Goal: Task Accomplishment & Management: Manage account settings

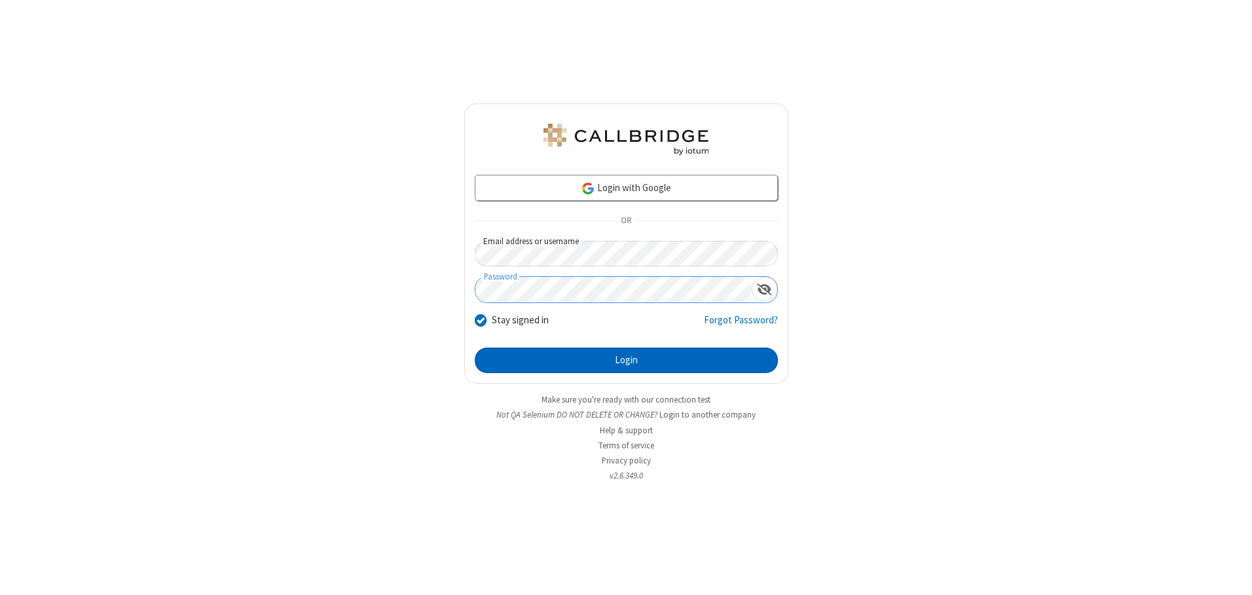
click at [626, 360] on button "Login" at bounding box center [626, 361] width 303 height 26
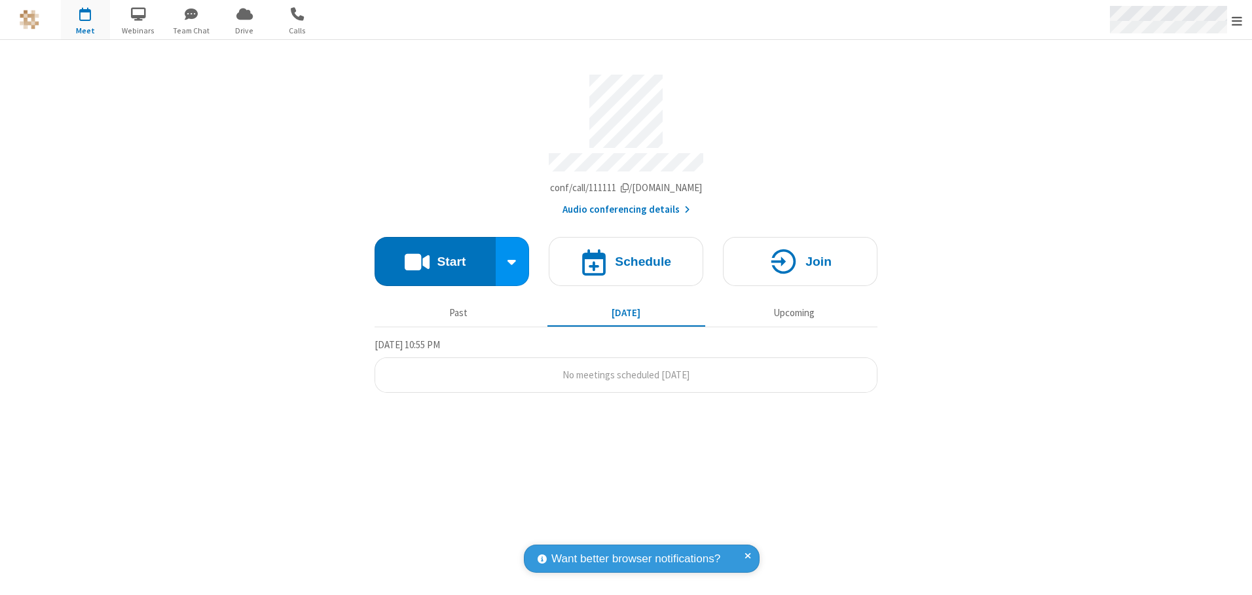
click at [1237, 20] on span "Open menu" at bounding box center [1237, 20] width 10 height 13
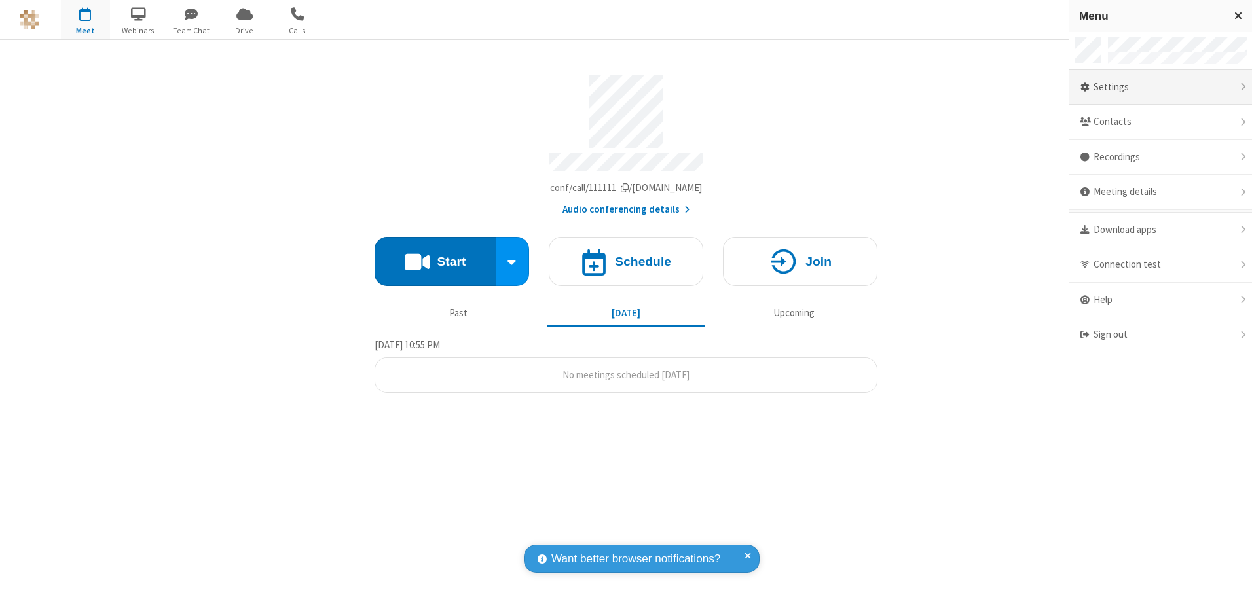
click at [1160, 87] on div "Settings" at bounding box center [1160, 87] width 183 height 35
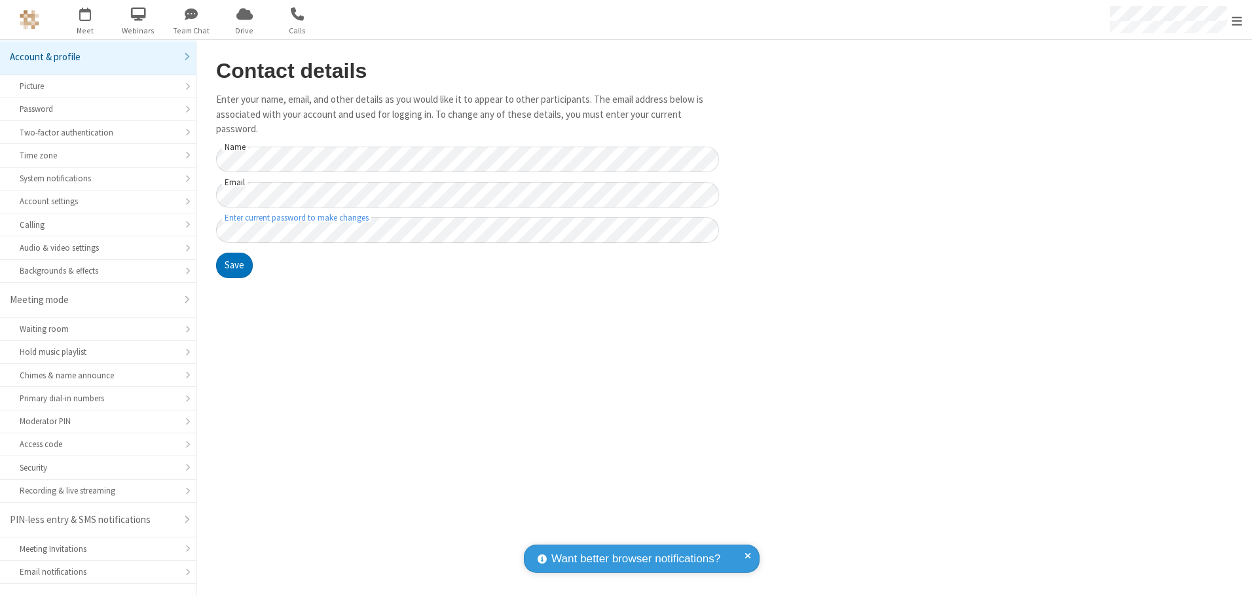
scroll to position [23, 0]
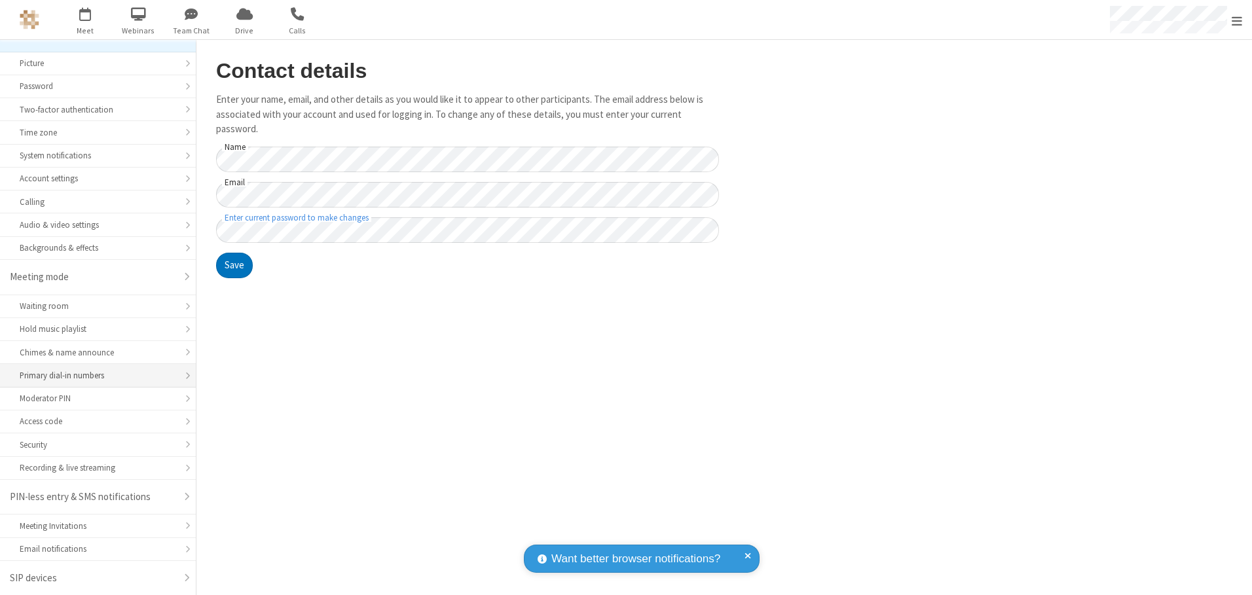
click at [93, 376] on div "Primary dial-in numbers" at bounding box center [98, 375] width 157 height 12
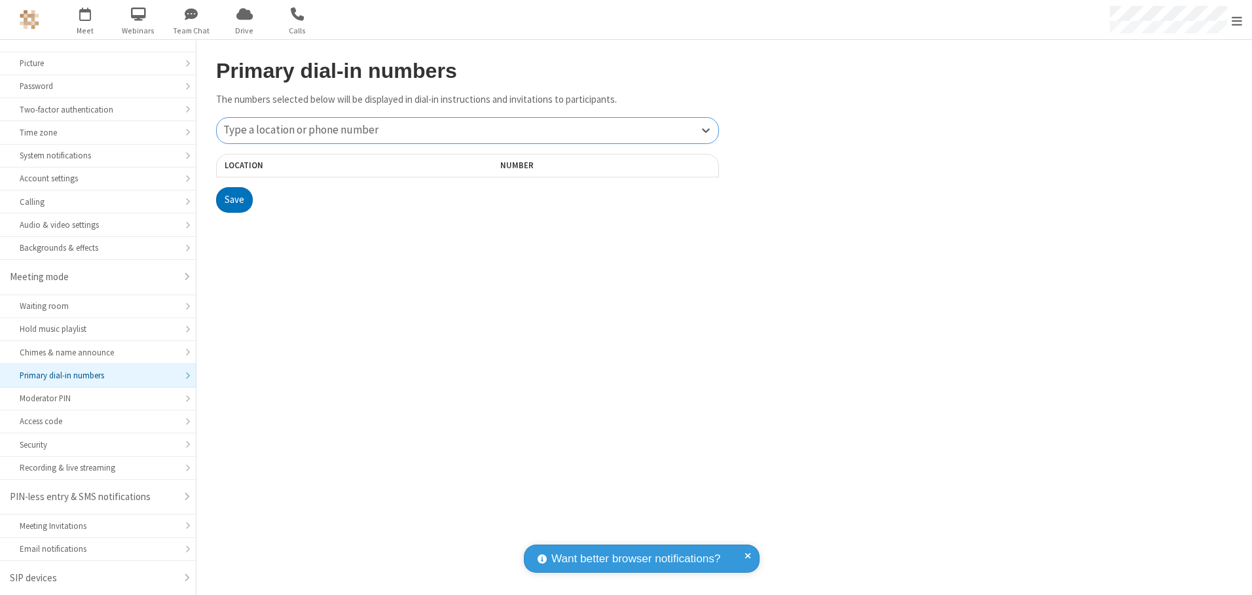
click at [468, 130] on div "Type a location or phone number" at bounding box center [468, 131] width 502 height 26
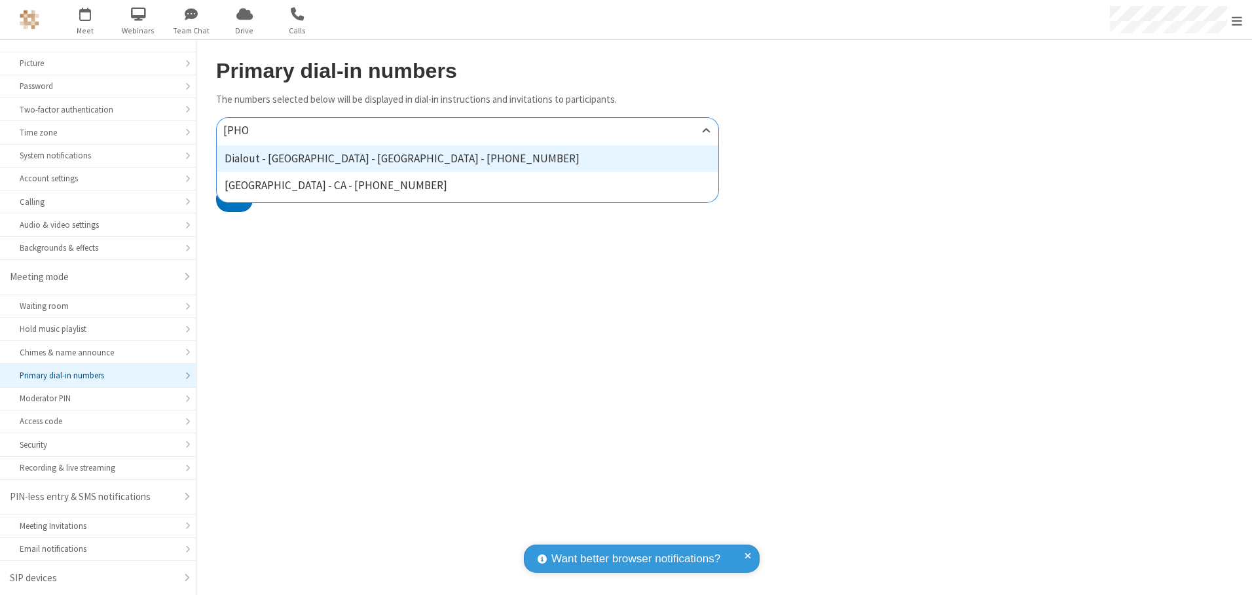
type input "[PHONE_NUMBER]"
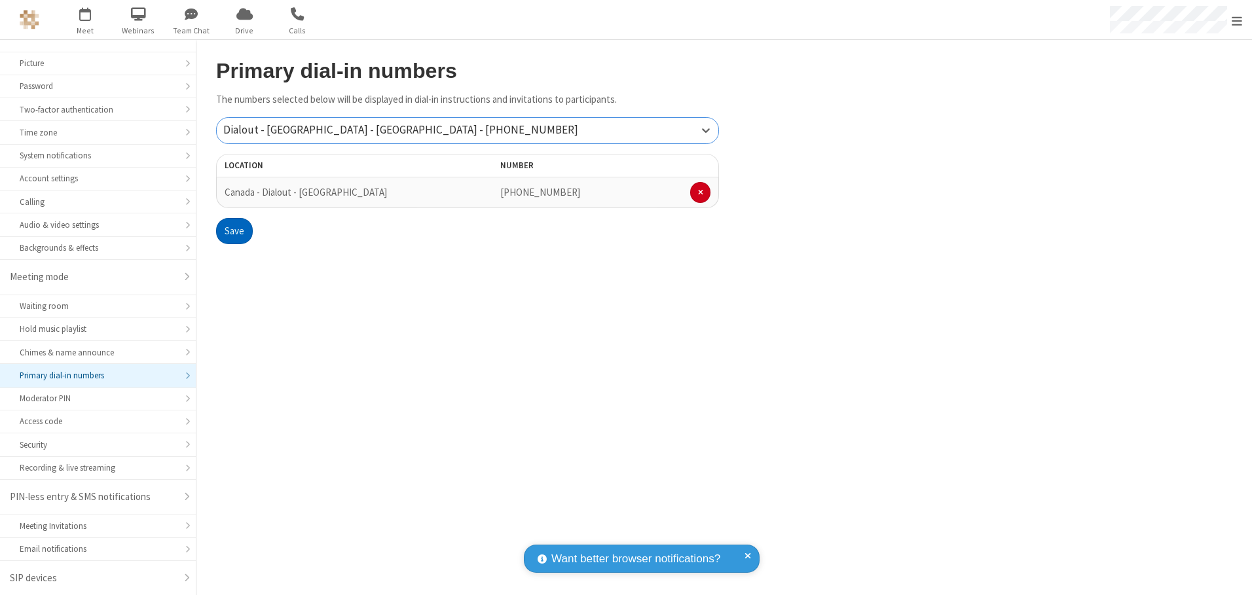
click at [234, 231] on button "Save" at bounding box center [234, 231] width 37 height 26
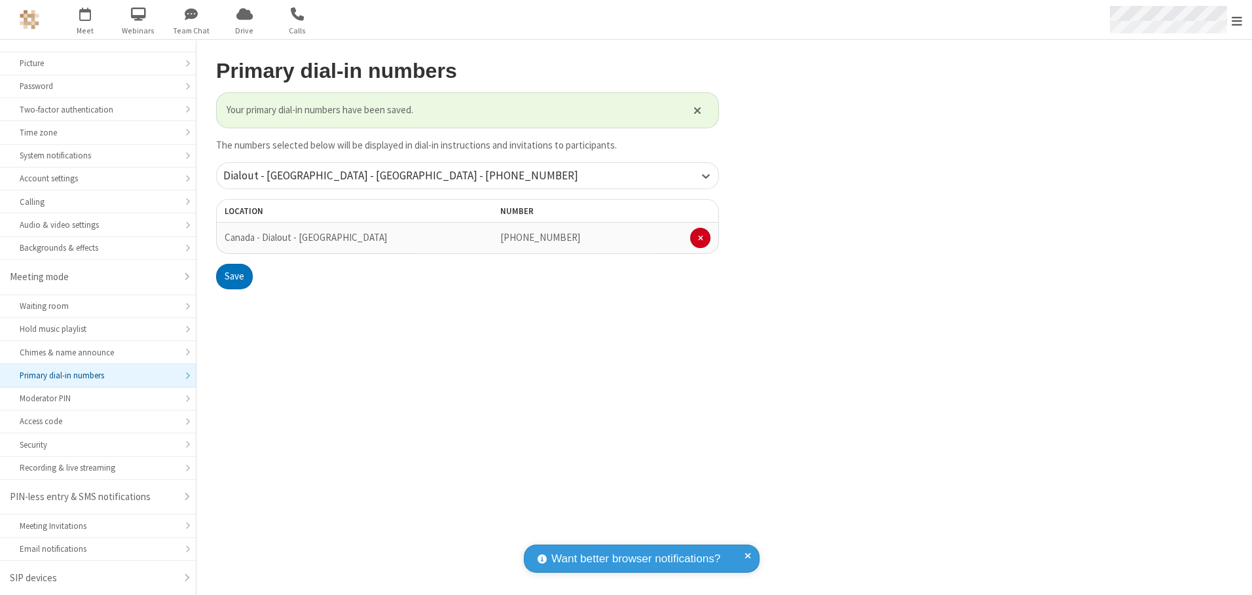
click at [1237, 20] on span "Open menu" at bounding box center [1237, 20] width 10 height 13
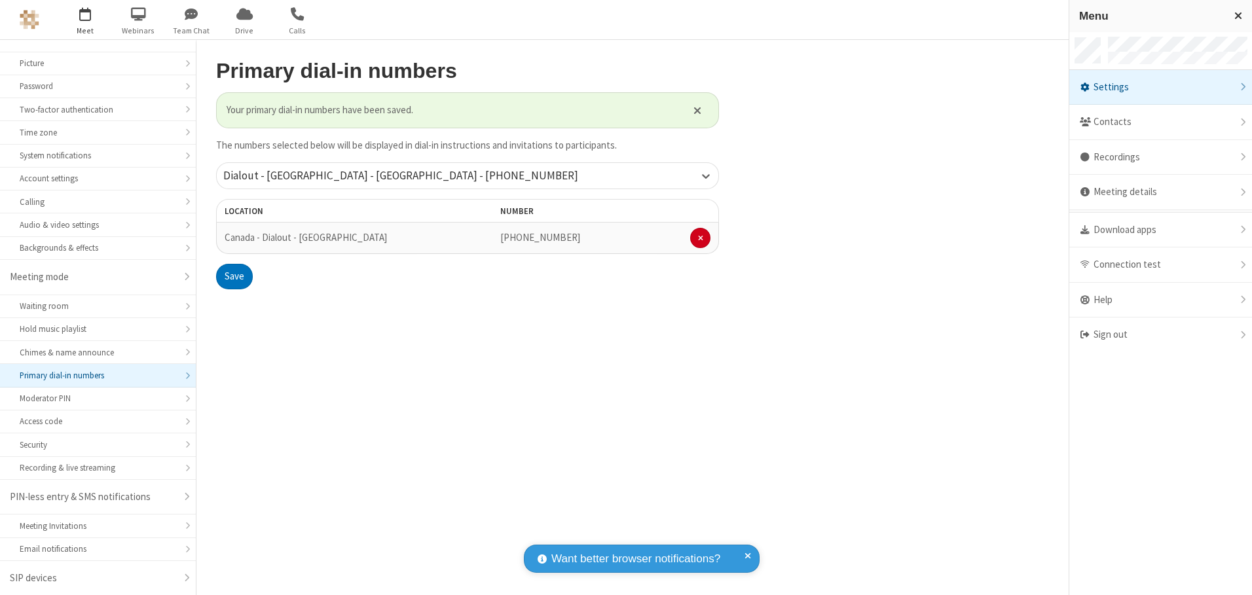
click at [85, 20] on span "button" at bounding box center [85, 14] width 49 height 22
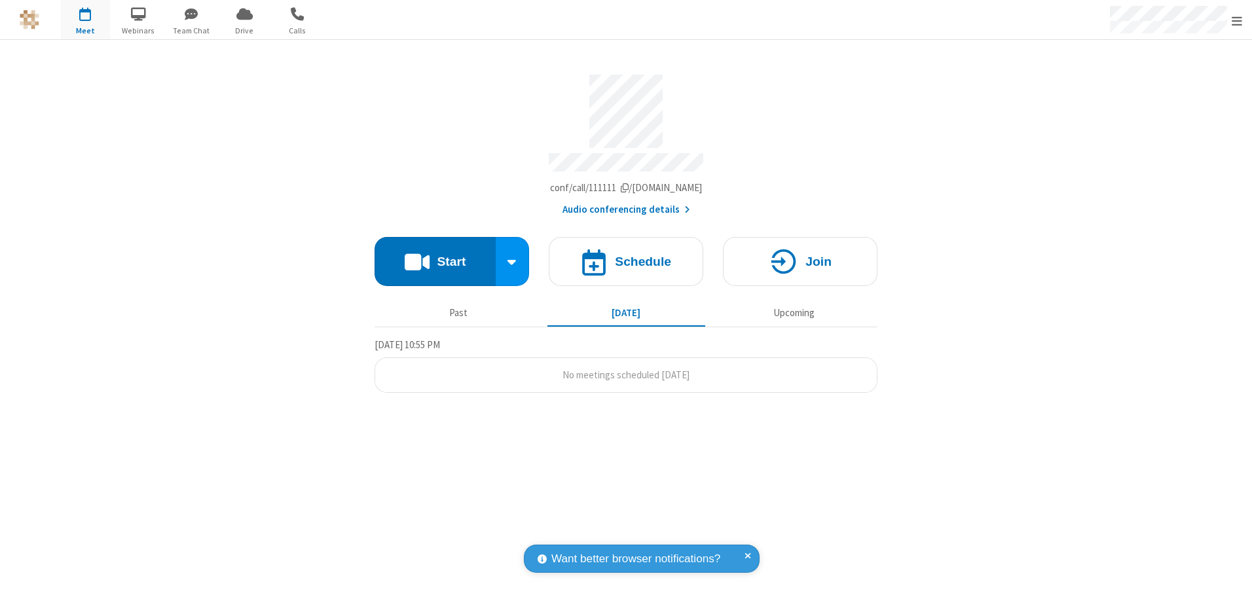
click at [625, 205] on button "Audio conferencing details" at bounding box center [627, 209] width 128 height 15
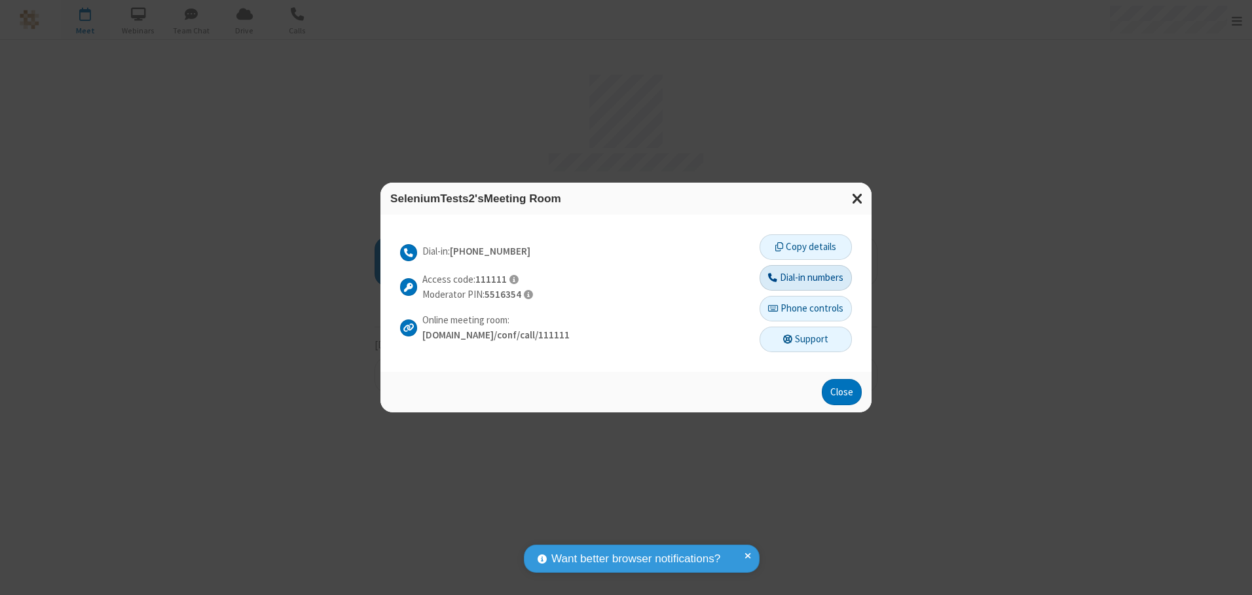
click at [805, 278] on button "Dial-in numbers" at bounding box center [806, 278] width 92 height 26
